Goal: Find specific page/section: Find specific page/section

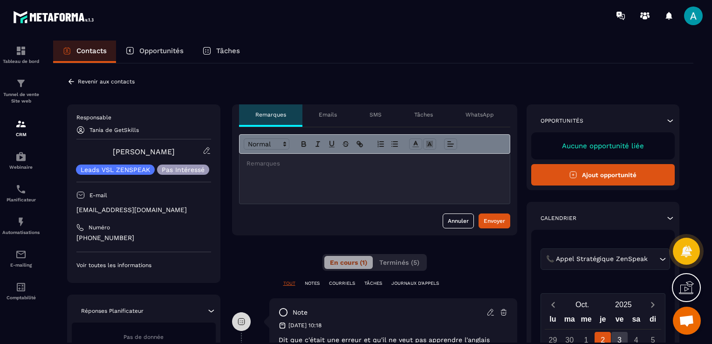
click at [71, 83] on icon at bounding box center [71, 81] width 8 height 8
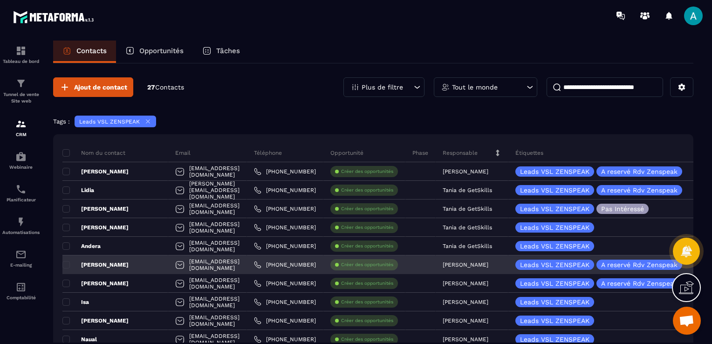
click at [197, 258] on div "[EMAIL_ADDRESS][DOMAIN_NAME]" at bounding box center [207, 264] width 79 height 19
drag, startPoint x: 197, startPoint y: 258, endPoint x: 199, endPoint y: 268, distance: 9.5
click at [199, 268] on div "[EMAIL_ADDRESS][DOMAIN_NAME]" at bounding box center [207, 264] width 79 height 19
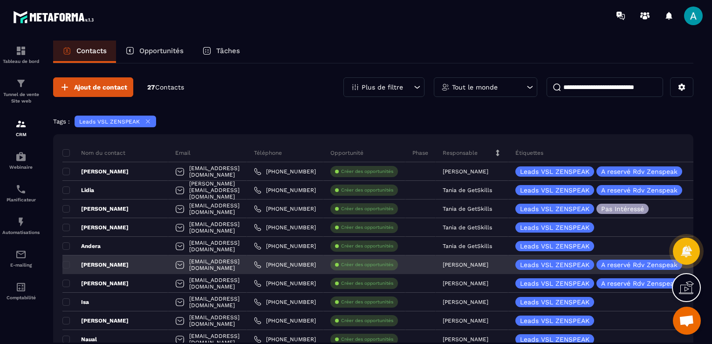
drag, startPoint x: 199, startPoint y: 268, endPoint x: 235, endPoint y: 266, distance: 36.9
click at [235, 266] on div "[EMAIL_ADDRESS][DOMAIN_NAME]" at bounding box center [207, 264] width 79 height 19
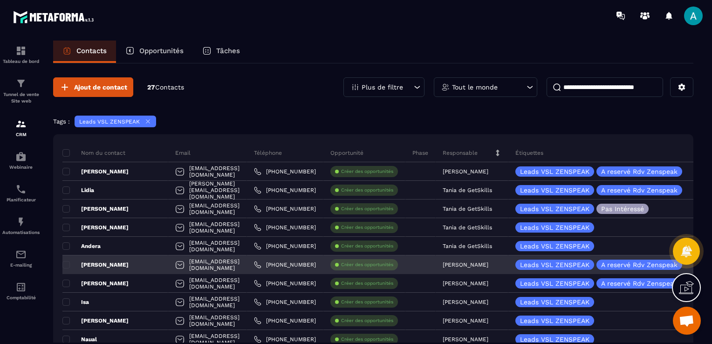
click at [210, 262] on div "[EMAIL_ADDRESS][DOMAIN_NAME]" at bounding box center [207, 264] width 79 height 19
drag, startPoint x: 210, startPoint y: 262, endPoint x: 242, endPoint y: 268, distance: 32.3
click at [245, 267] on div "[EMAIL_ADDRESS][DOMAIN_NAME]" at bounding box center [207, 264] width 79 height 19
click at [124, 261] on p "[PERSON_NAME]" at bounding box center [95, 264] width 66 height 7
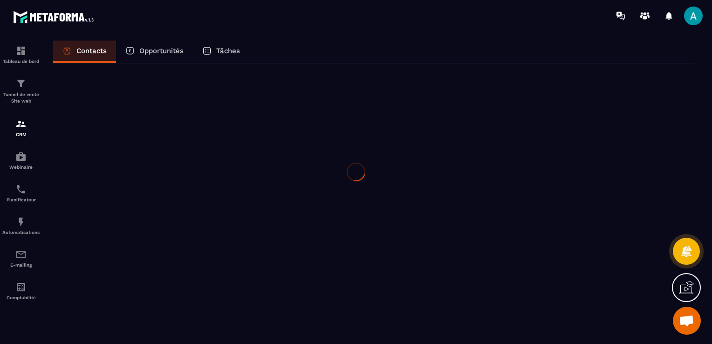
click at [124, 260] on div at bounding box center [356, 172] width 712 height 344
